Goal: Information Seeking & Learning: Learn about a topic

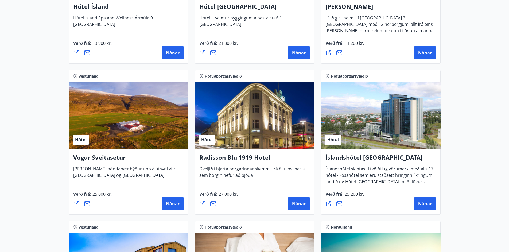
scroll to position [949, 0]
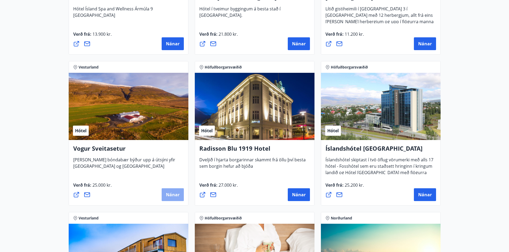
click at [168, 192] on span "Nánar" at bounding box center [173, 195] width 14 height 6
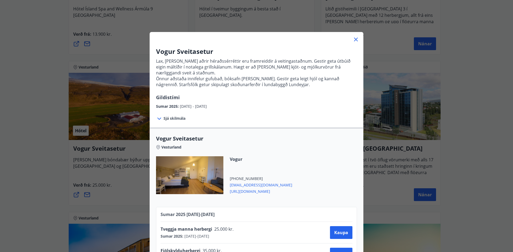
click at [354, 39] on icon at bounding box center [356, 39] width 6 height 6
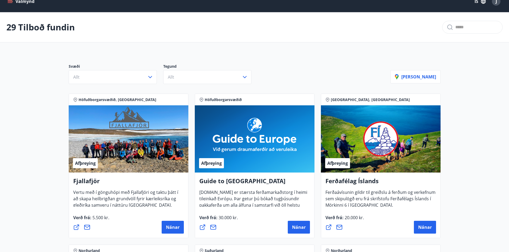
scroll to position [0, 0]
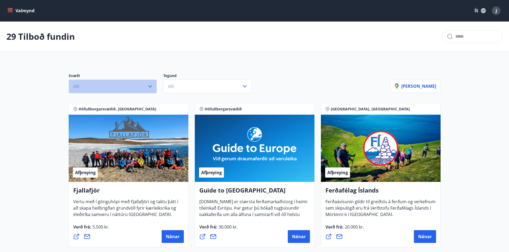
click at [152, 87] on icon "button" at bounding box center [150, 86] width 6 height 6
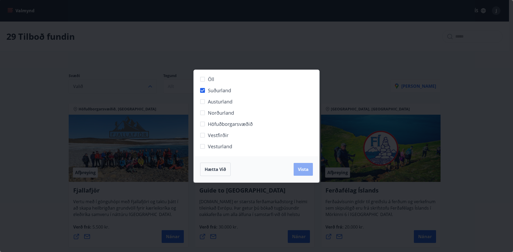
click at [302, 171] on span "Vista" at bounding box center [303, 170] width 11 height 6
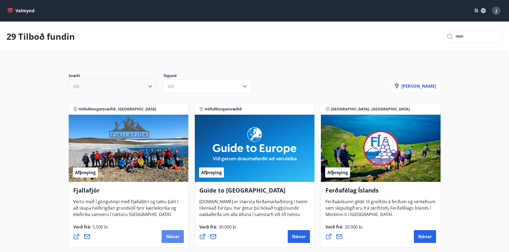
click at [175, 238] on span "Nánar" at bounding box center [173, 237] width 14 height 6
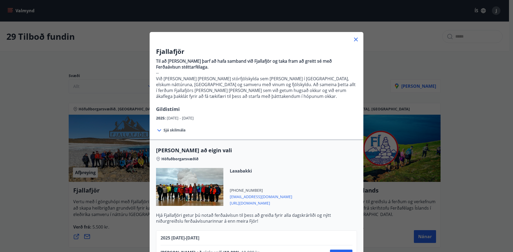
click at [356, 37] on icon at bounding box center [356, 39] width 6 height 6
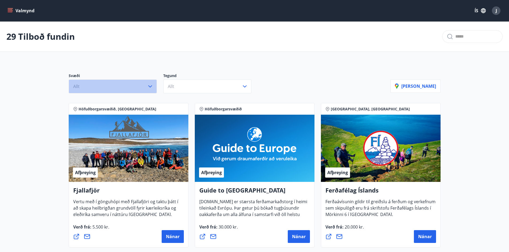
click at [153, 86] on button "Allt" at bounding box center [113, 87] width 88 height 14
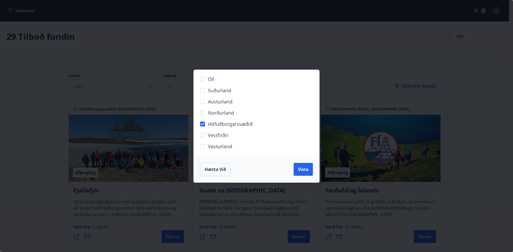
click at [313, 170] on div "Hætta við Vista" at bounding box center [257, 170] width 126 height 26
click at [302, 168] on span "Vista" at bounding box center [303, 170] width 11 height 6
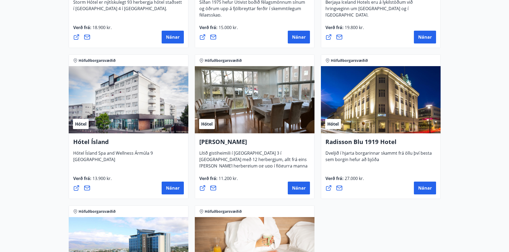
scroll to position [352, 0]
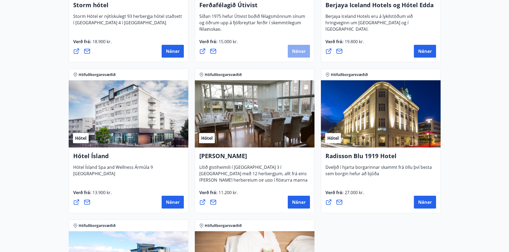
click at [299, 50] on span "Nánar" at bounding box center [299, 51] width 14 height 6
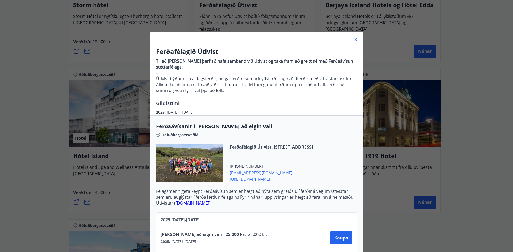
click at [356, 38] on icon at bounding box center [356, 39] width 6 height 6
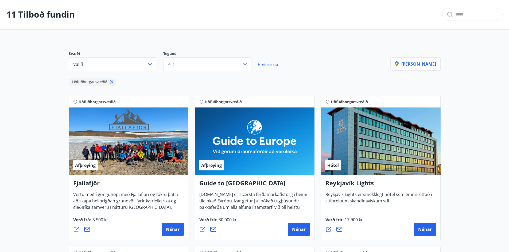
scroll to position [0, 0]
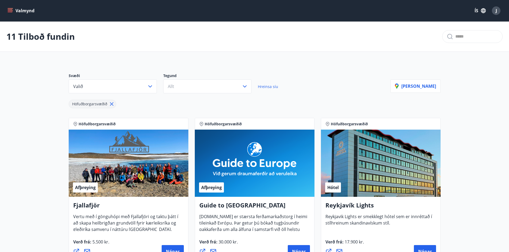
click at [17, 10] on button "Valmynd" at bounding box center [21, 11] width 30 height 10
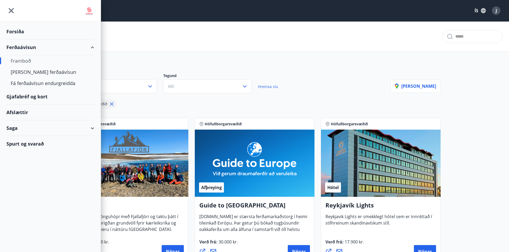
click at [89, 10] on img at bounding box center [89, 11] width 10 height 11
